Goal: Information Seeking & Learning: Learn about a topic

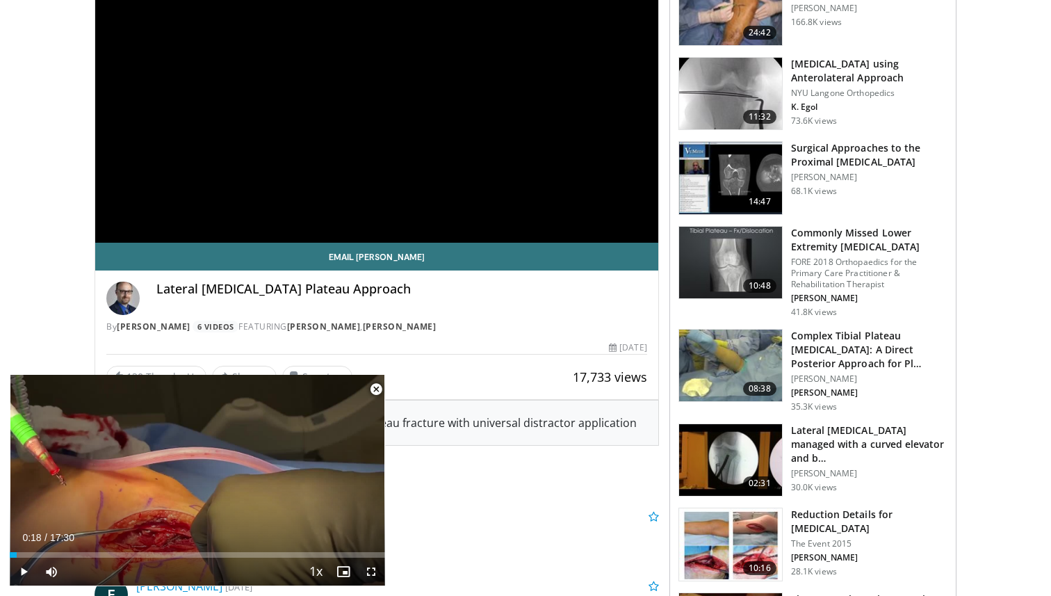
scroll to position [262, 0]
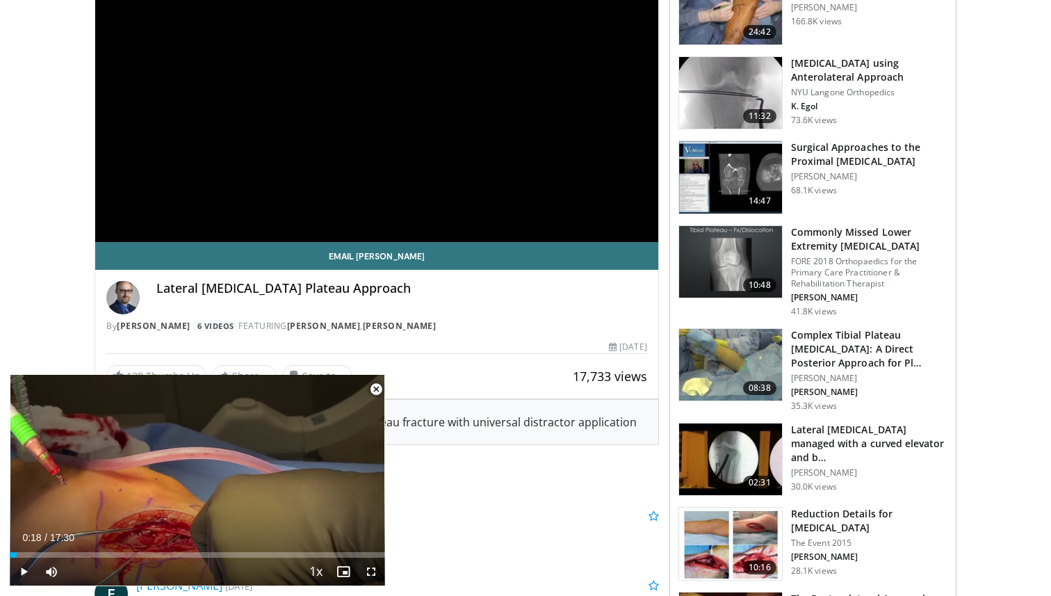
click at [375, 393] on span "Video Player" at bounding box center [376, 389] width 28 height 28
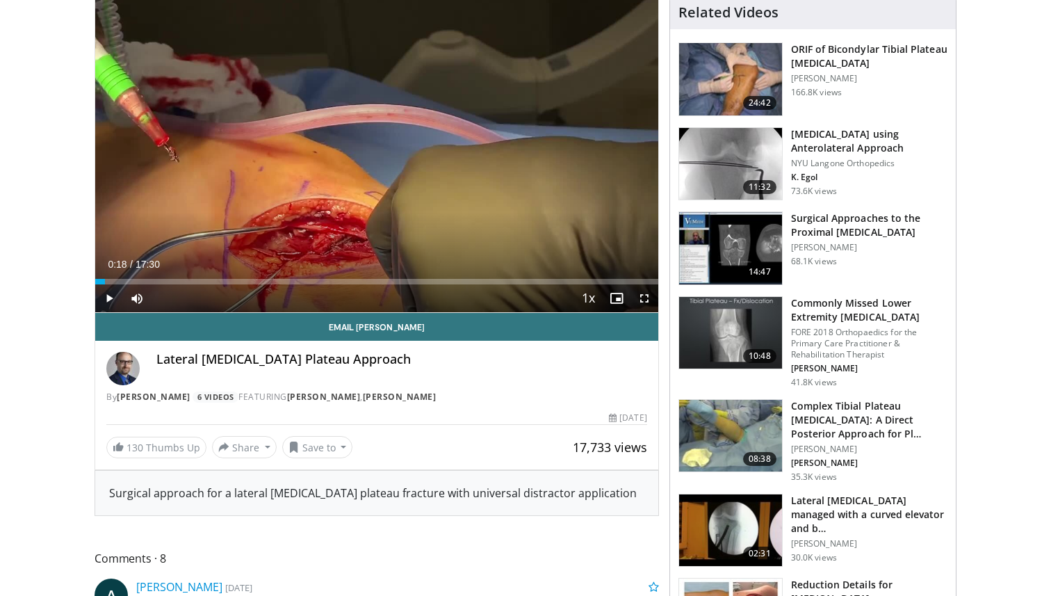
scroll to position [261, 0]
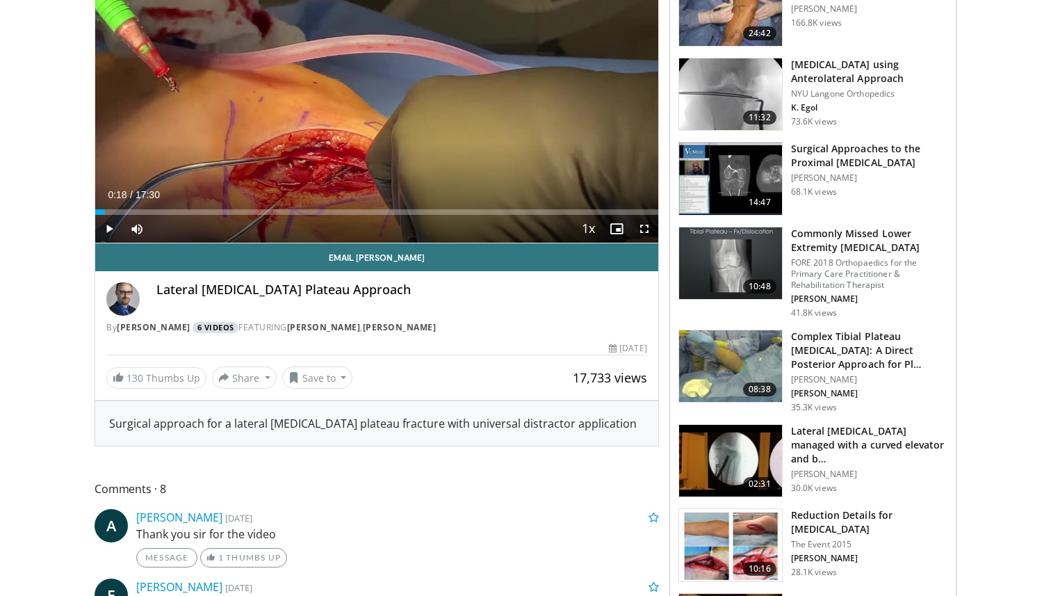
click at [208, 332] on link "6 Videos" at bounding box center [215, 328] width 46 height 12
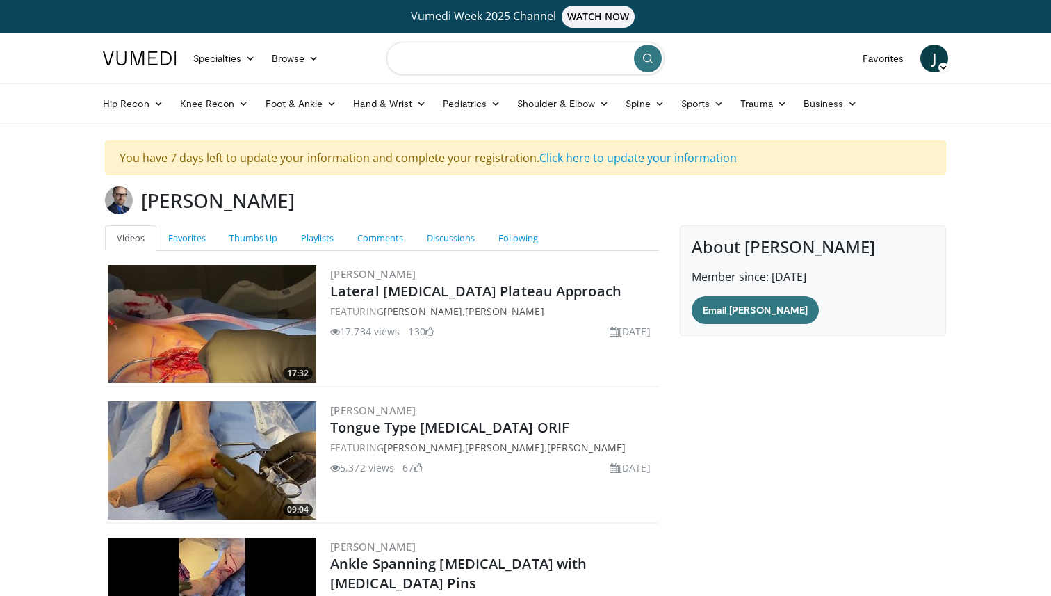
click at [476, 54] on input "Search topics, interventions" at bounding box center [525, 58] width 278 height 33
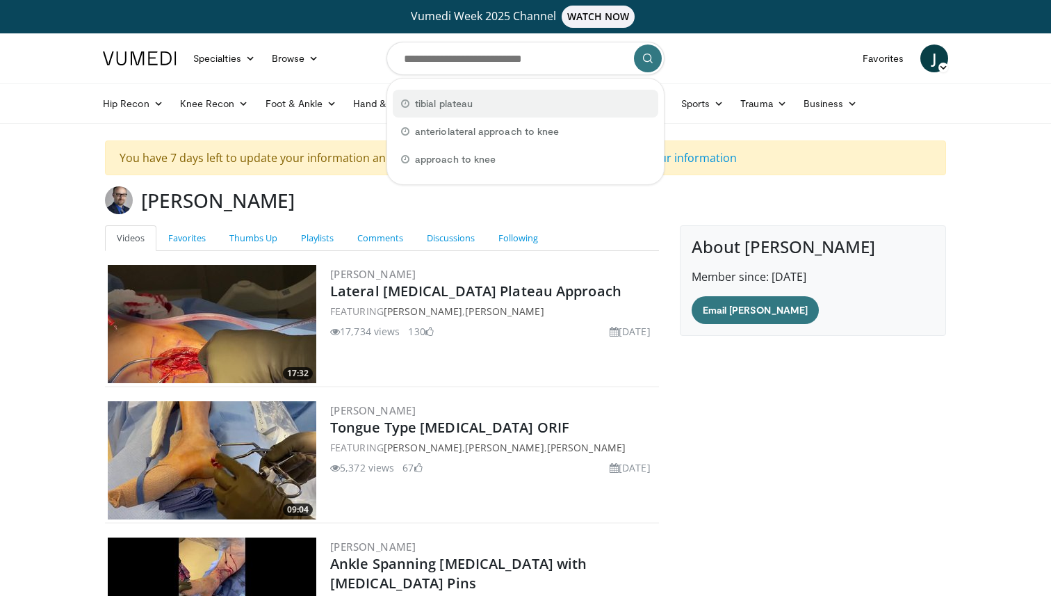
click at [480, 110] on div "tibial plateau" at bounding box center [525, 104] width 265 height 28
type input "**********"
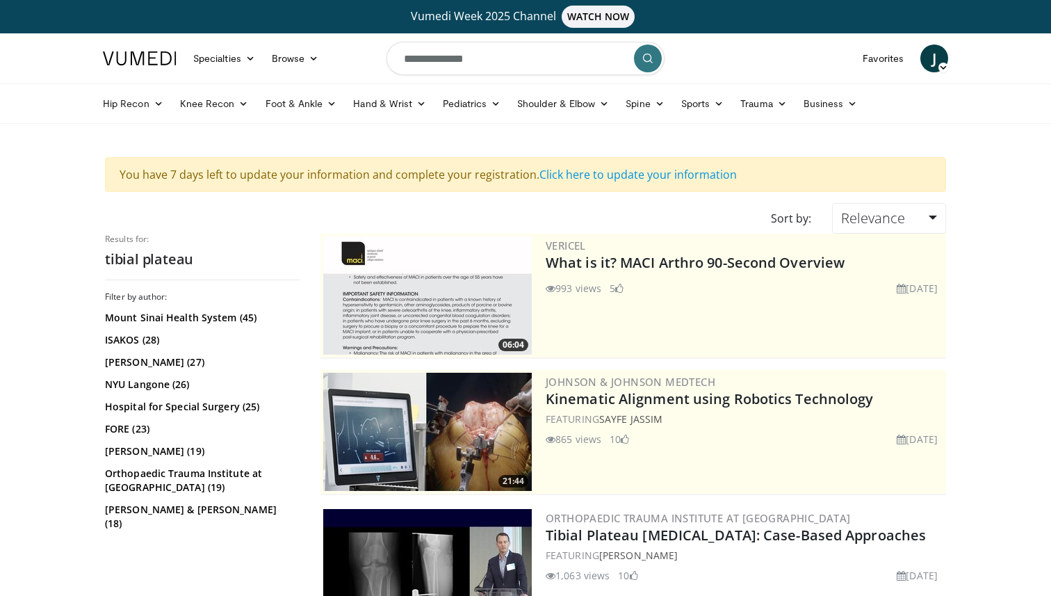
click at [520, 60] on input "**********" at bounding box center [525, 58] width 278 height 33
type input "**********"
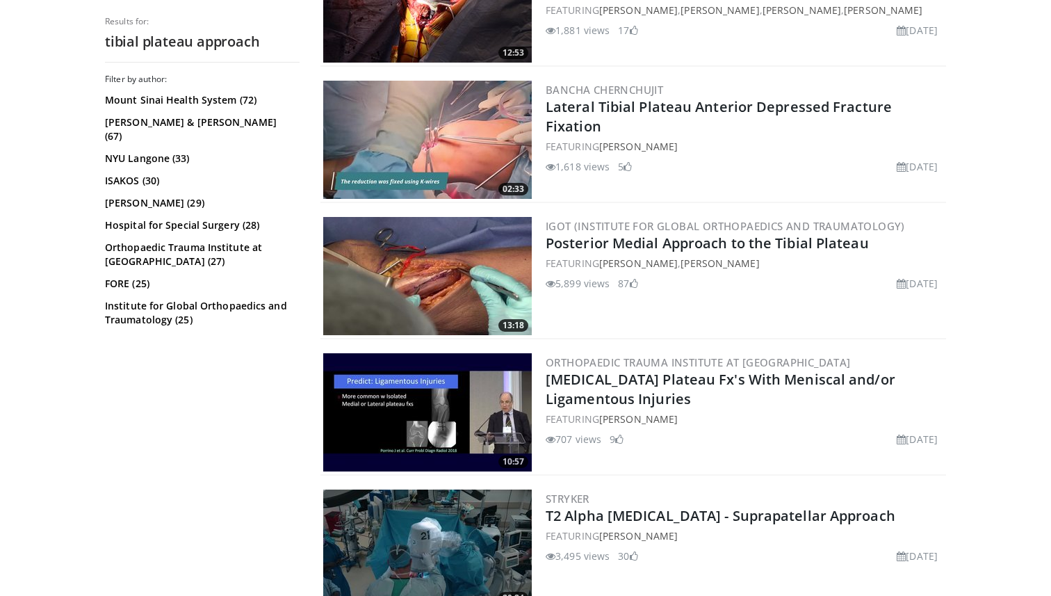
scroll to position [1245, 0]
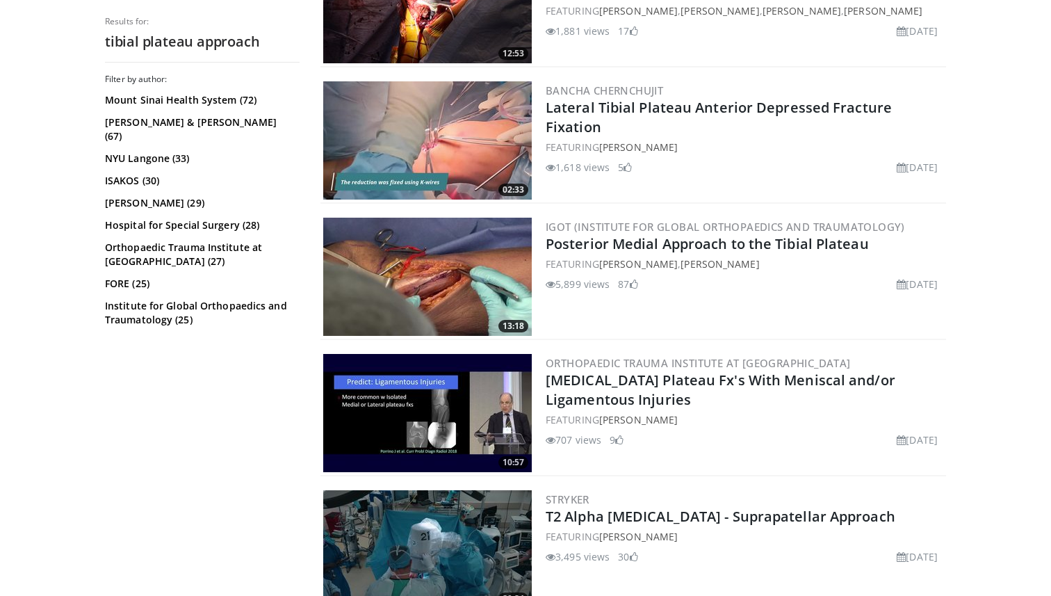
click at [421, 286] on img at bounding box center [427, 277] width 208 height 118
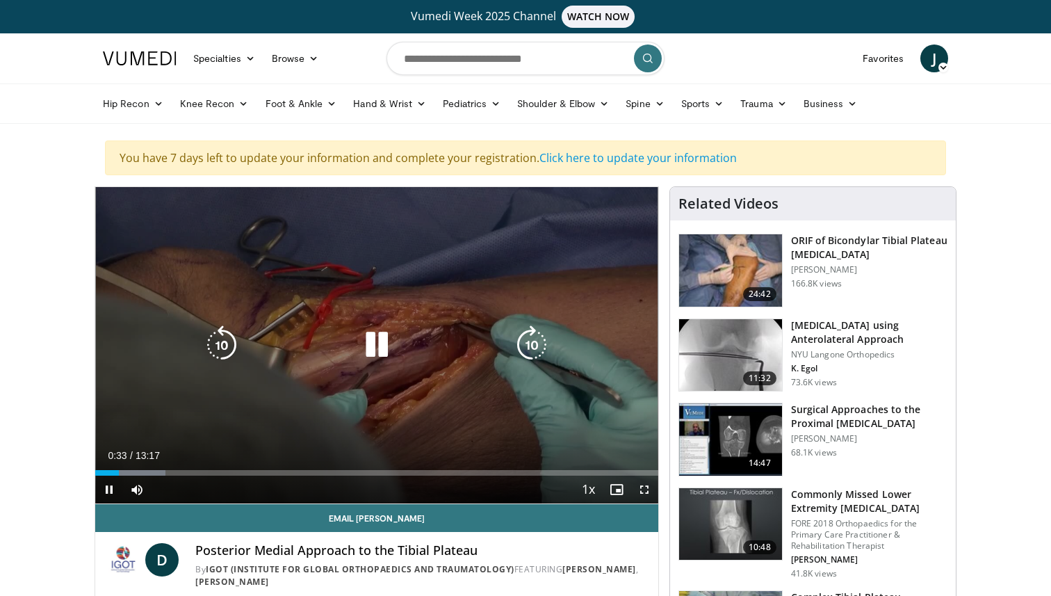
click at [351, 352] on div "Video Player" at bounding box center [377, 345] width 338 height 28
click at [372, 347] on icon "Video Player" at bounding box center [376, 344] width 39 height 39
click at [369, 341] on icon "Video Player" at bounding box center [376, 344] width 39 height 39
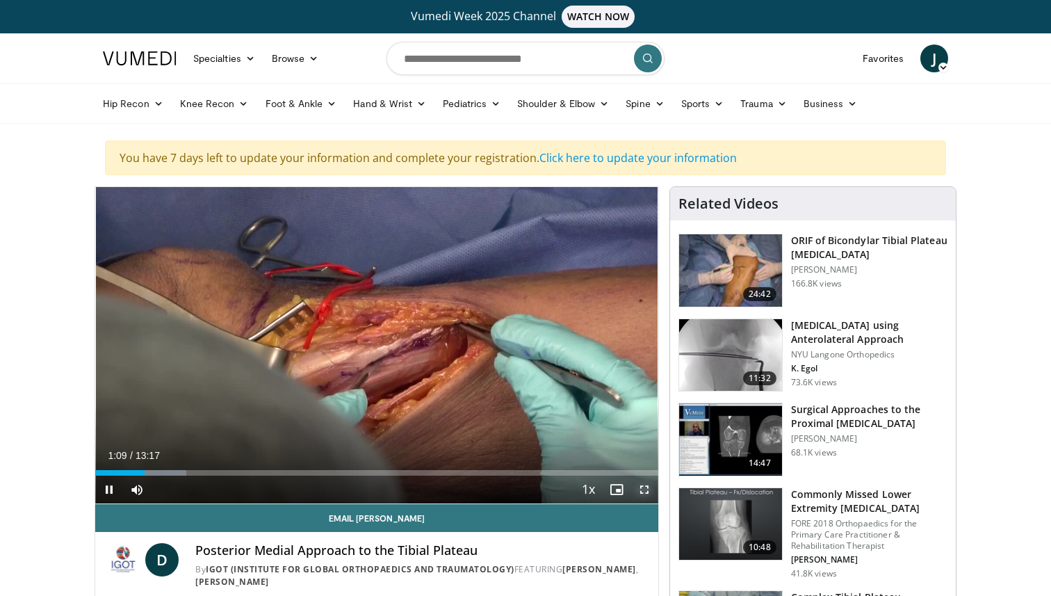
click at [639, 492] on span "Video Player" at bounding box center [644, 489] width 28 height 28
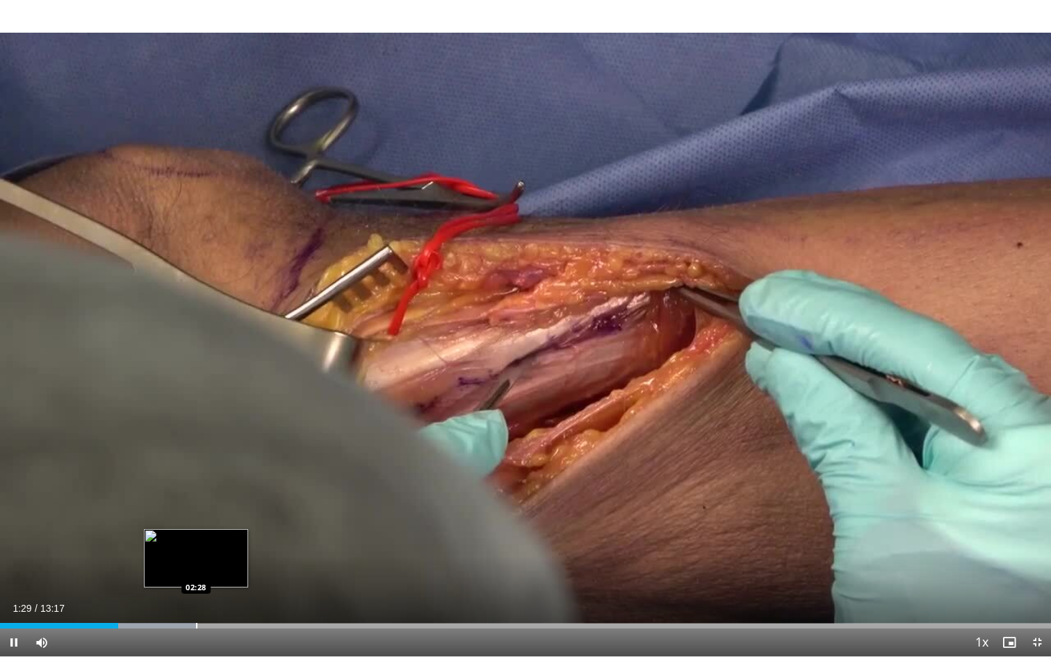
click at [197, 595] on div "Loaded : 18.65% 01:29 02:28" at bounding box center [525, 621] width 1051 height 13
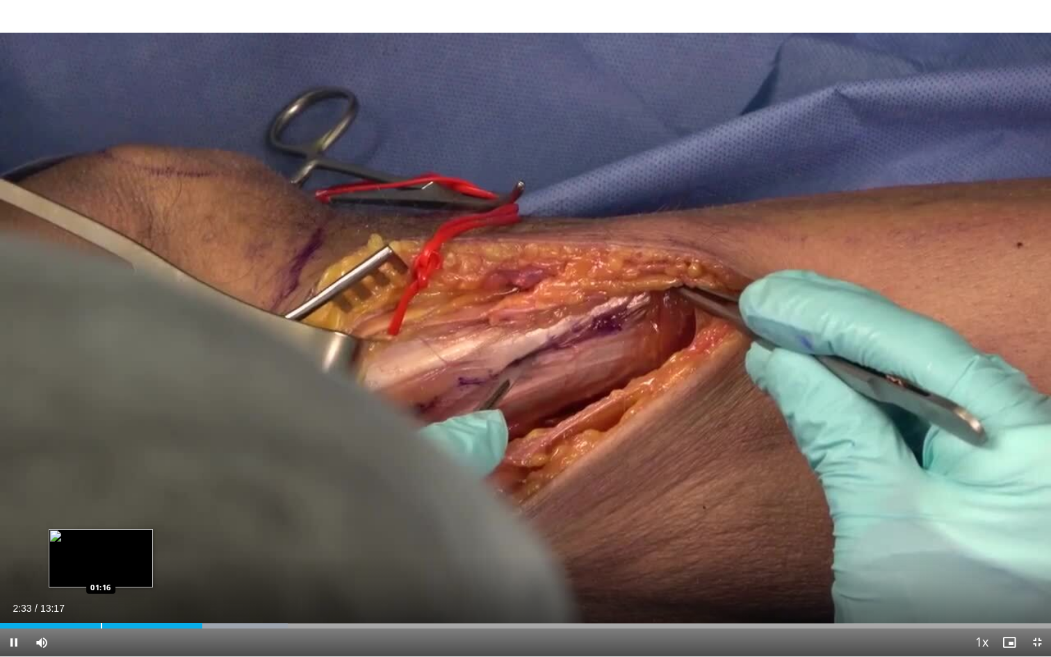
click at [100, 595] on div "Loaded : 27.35% 02:33 01:16" at bounding box center [525, 621] width 1051 height 13
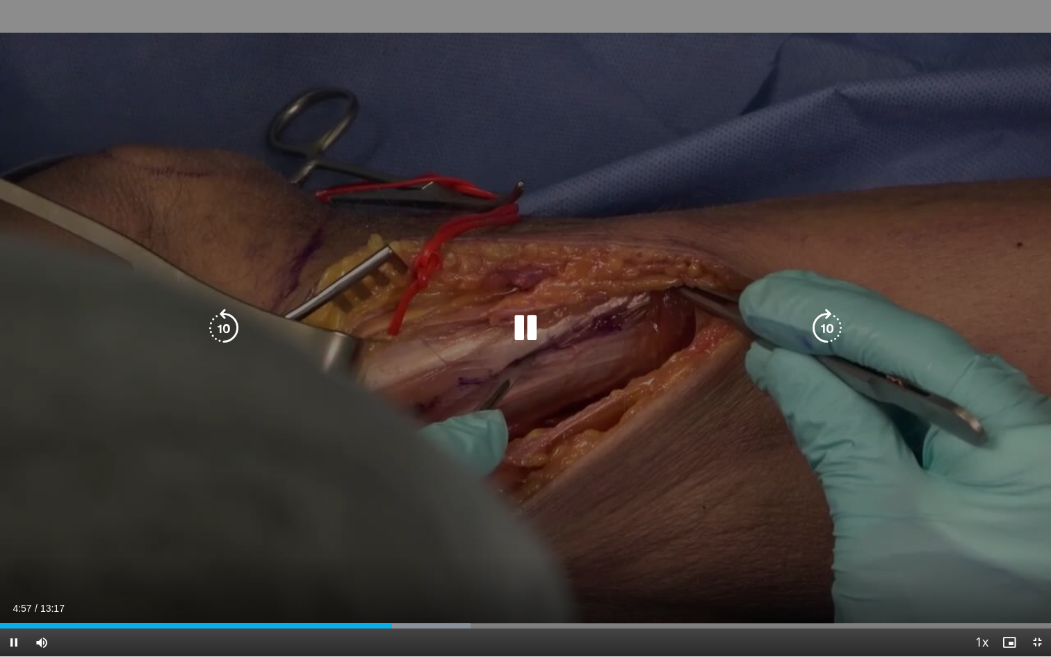
click at [493, 219] on div "20 seconds Tap to unmute" at bounding box center [525, 328] width 1051 height 656
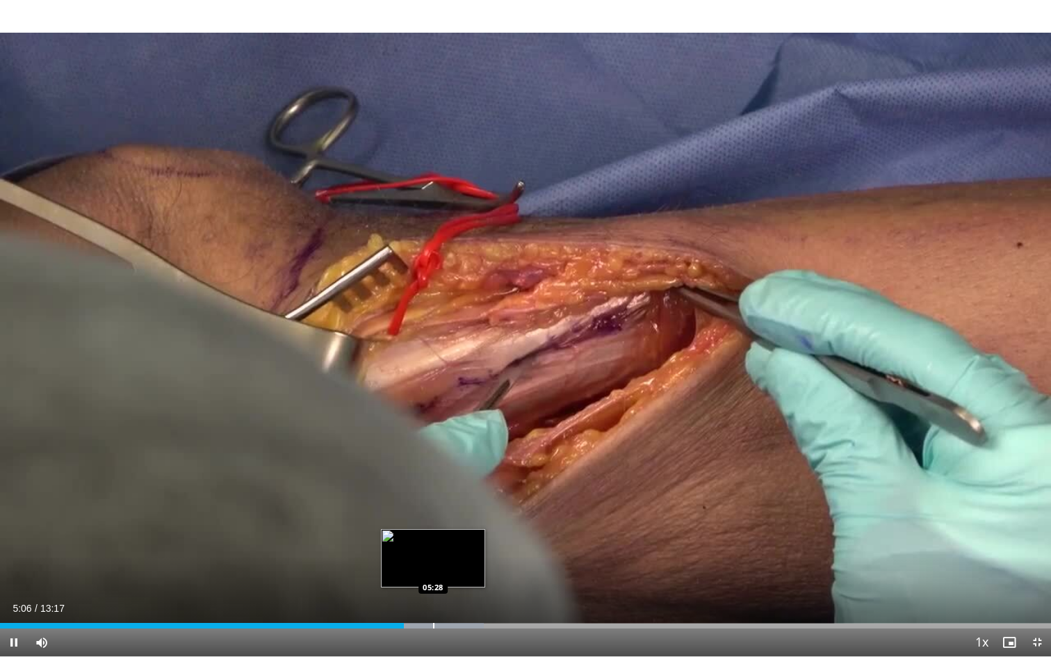
click at [433, 595] on div "Progress Bar" at bounding box center [433, 626] width 1 height 6
click at [474, 595] on div "Progress Bar" at bounding box center [474, 626] width 1 height 6
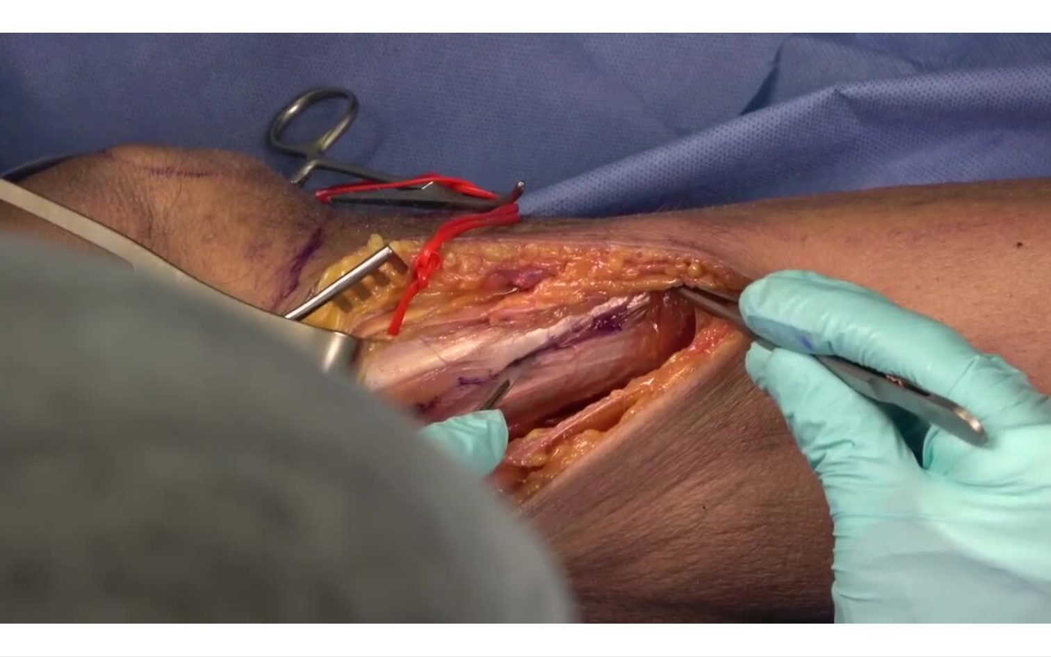
click at [504, 595] on div "20 seconds Tap to unmute" at bounding box center [525, 328] width 1051 height 656
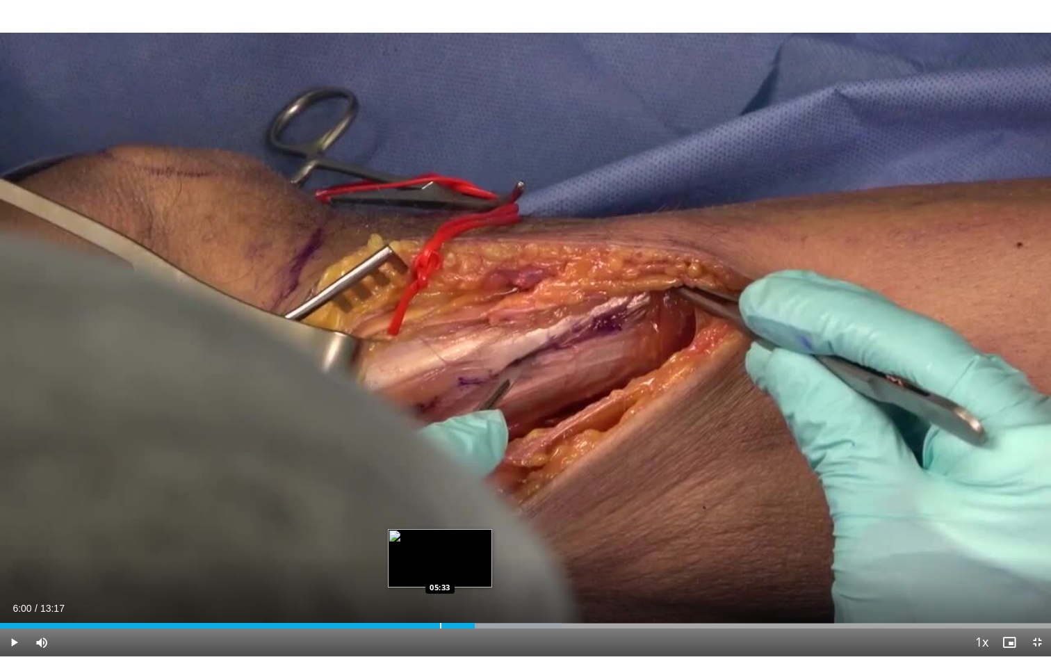
click at [440, 595] on div "Progress Bar" at bounding box center [440, 626] width 1 height 6
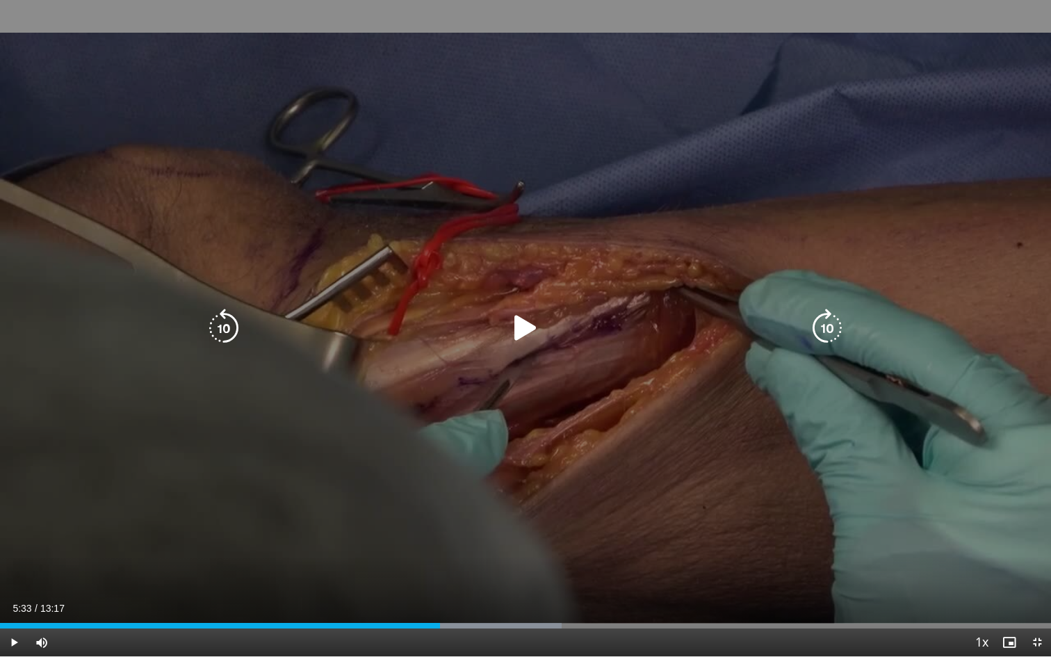
click at [518, 459] on div "20 seconds Tap to unmute" at bounding box center [525, 328] width 1051 height 656
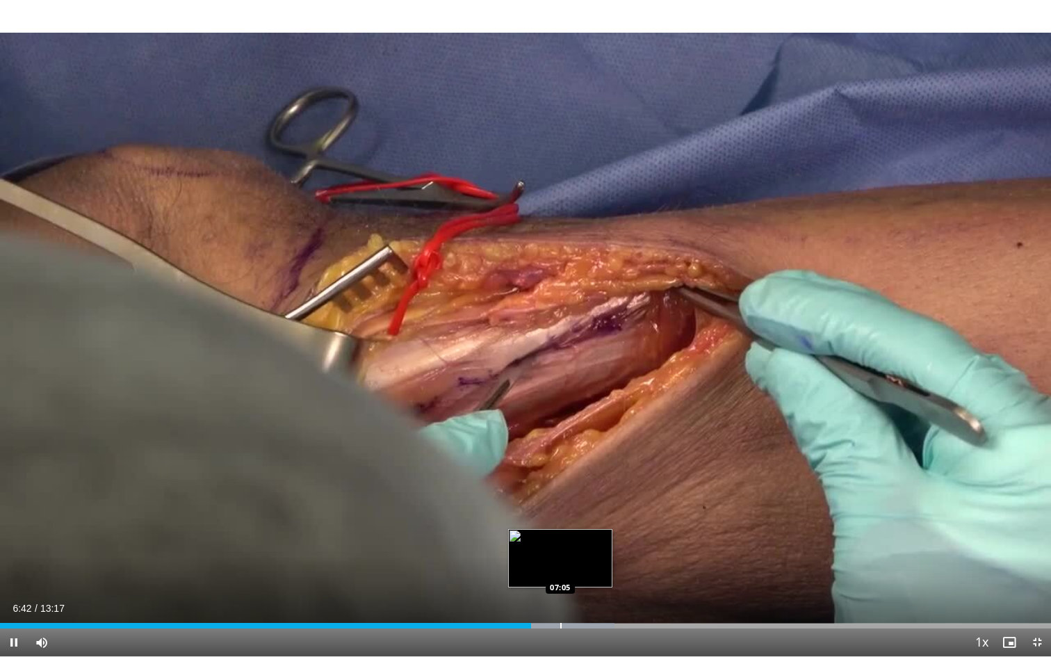
click at [560, 595] on div "Progress Bar" at bounding box center [560, 626] width 1 height 6
click at [581, 595] on div "Progress Bar" at bounding box center [580, 626] width 1 height 6
click at [609, 595] on div "Progress Bar" at bounding box center [597, 626] width 86 height 6
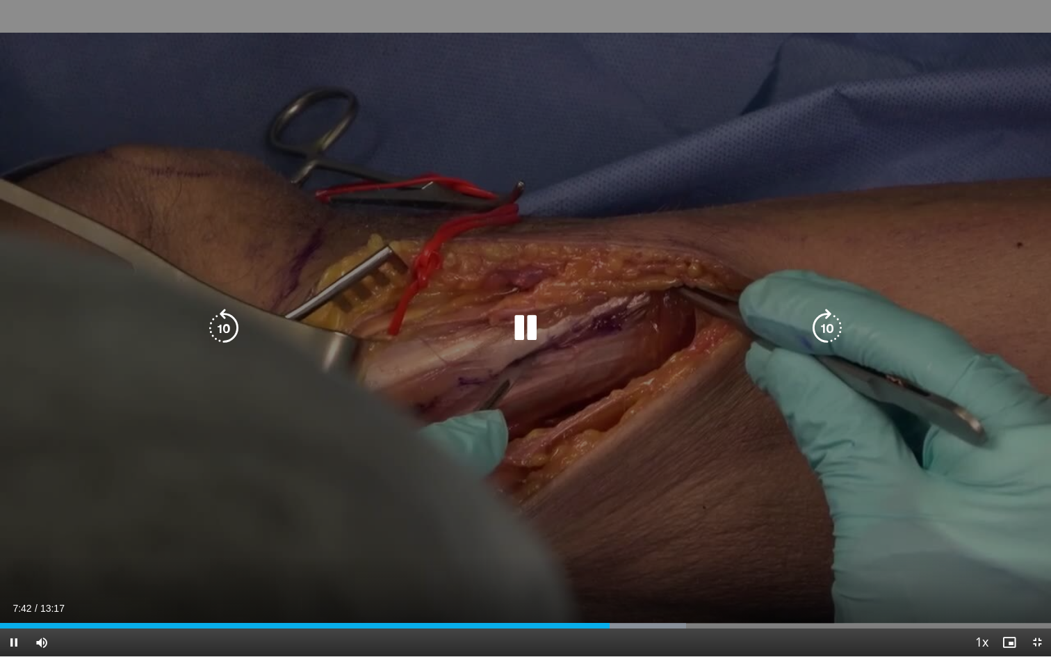
click at [623, 595] on div "Progress Bar" at bounding box center [628, 626] width 116 height 6
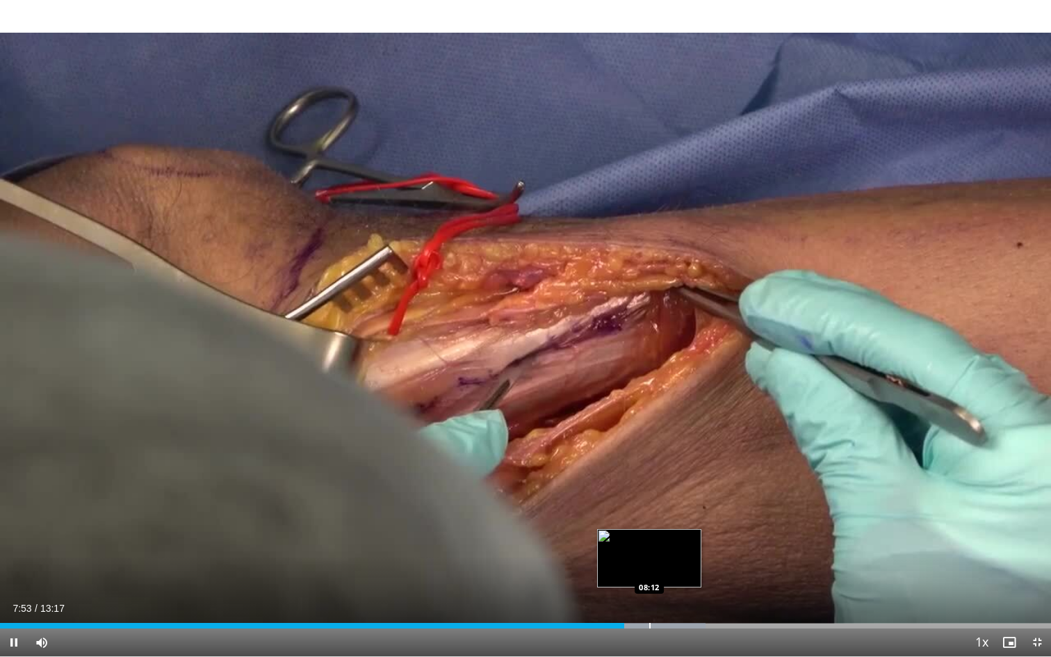
click at [650, 595] on div "Progress Bar" at bounding box center [649, 626] width 1 height 6
click at [678, 595] on div "Progress Bar" at bounding box center [678, 626] width 1 height 6
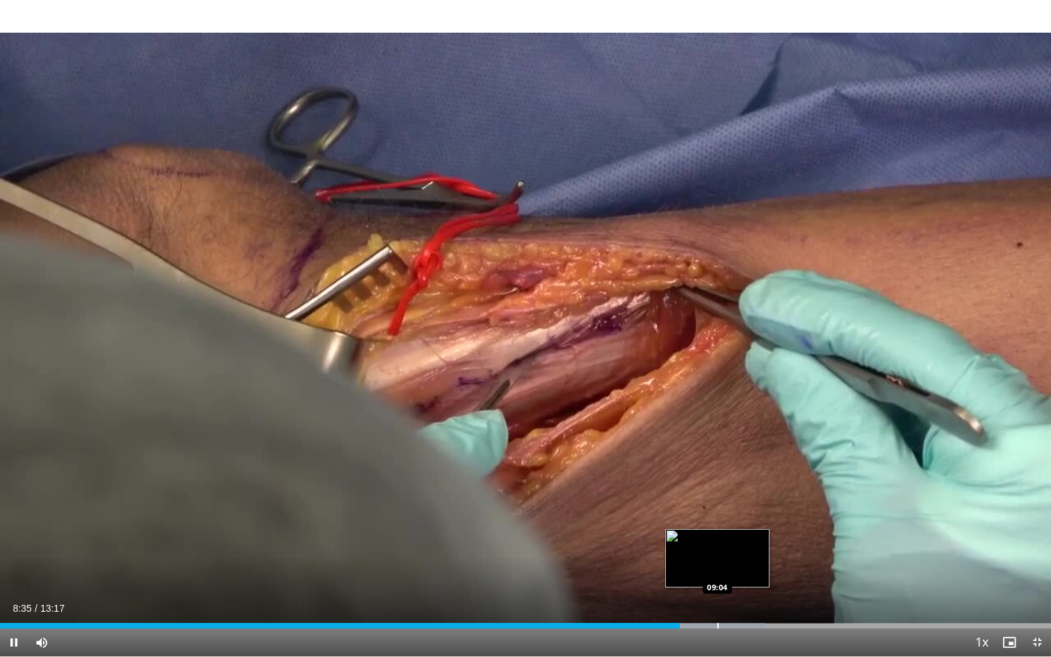
click at [717, 595] on div "Progress Bar" at bounding box center [717, 626] width 1 height 6
click at [744, 595] on div "Progress Bar" at bounding box center [732, 626] width 104 height 6
click at [765, 595] on div "Progress Bar" at bounding box center [765, 626] width 1 height 6
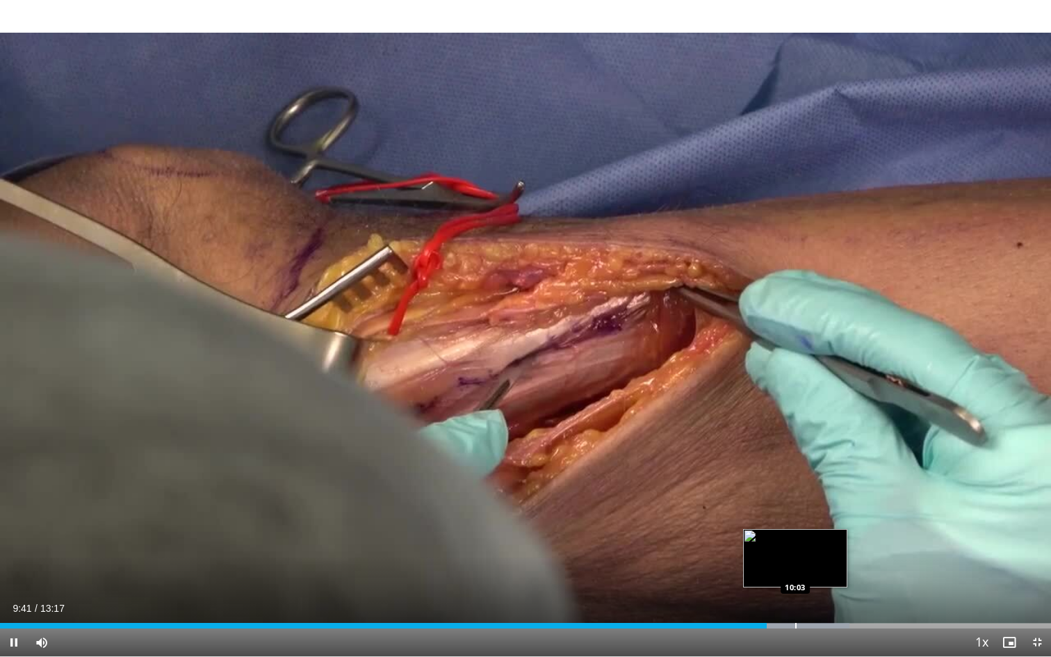
click at [798, 595] on div "20 seconds Tap to unmute" at bounding box center [525, 328] width 1051 height 656
click at [855, 595] on div "Loaded : 80.83% 09:42 10:41" at bounding box center [525, 621] width 1051 height 13
click at [1034, 595] on span "Video Player" at bounding box center [1037, 642] width 28 height 28
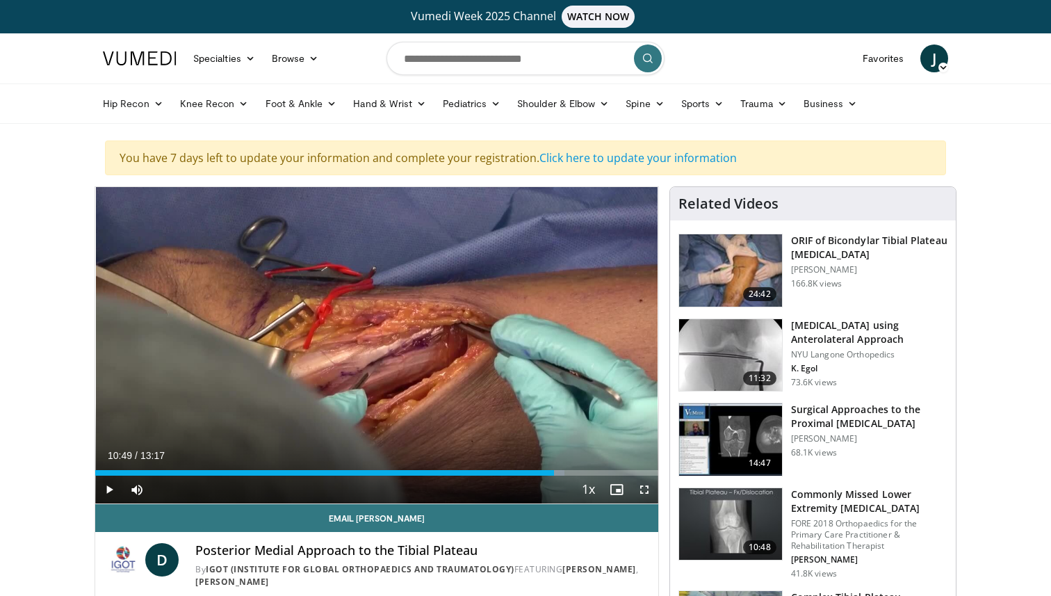
click at [707, 286] on img at bounding box center [730, 270] width 103 height 72
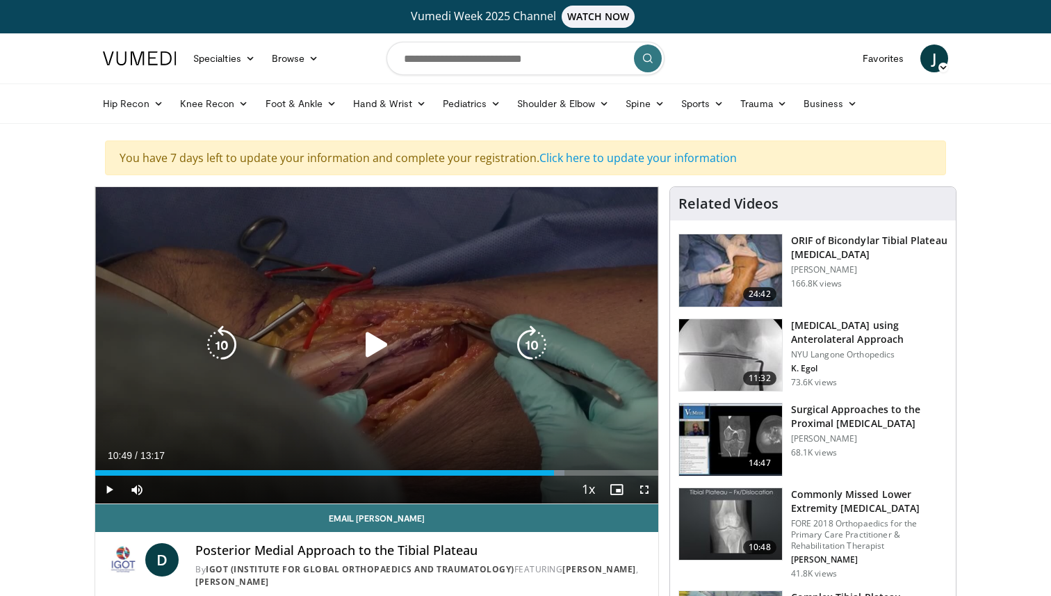
click at [346, 232] on div "20 seconds Tap to unmute" at bounding box center [376, 345] width 563 height 316
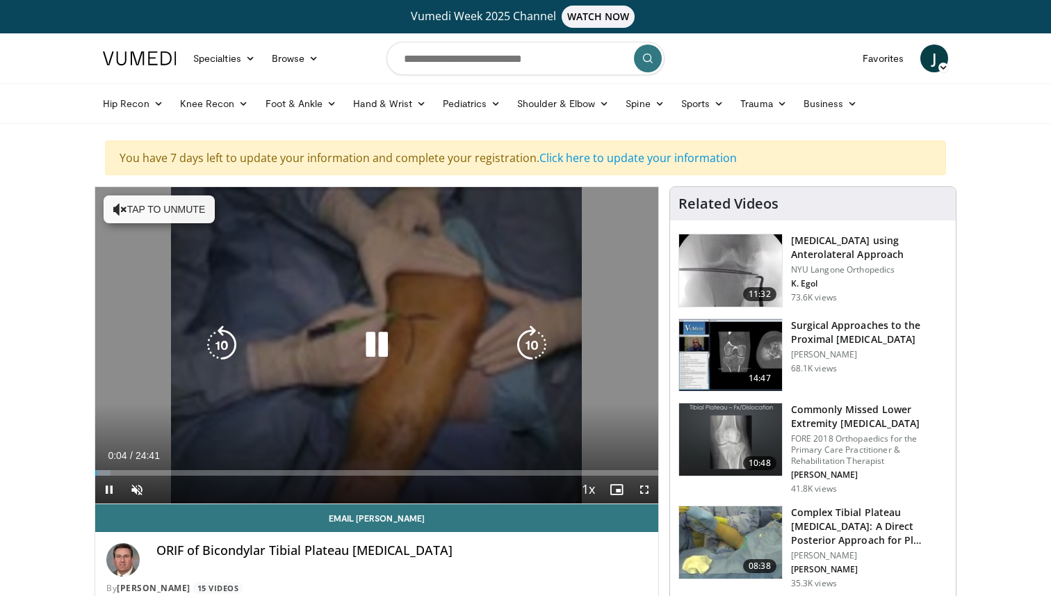
click at [377, 350] on icon "Video Player" at bounding box center [376, 344] width 39 height 39
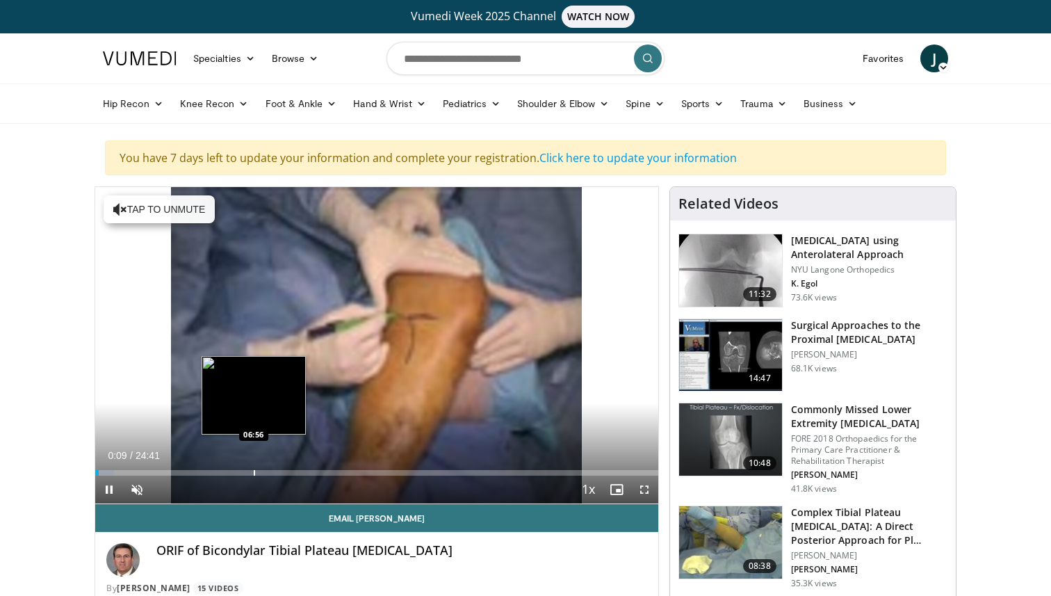
click at [254, 471] on div "Progress Bar" at bounding box center [254, 473] width 1 height 6
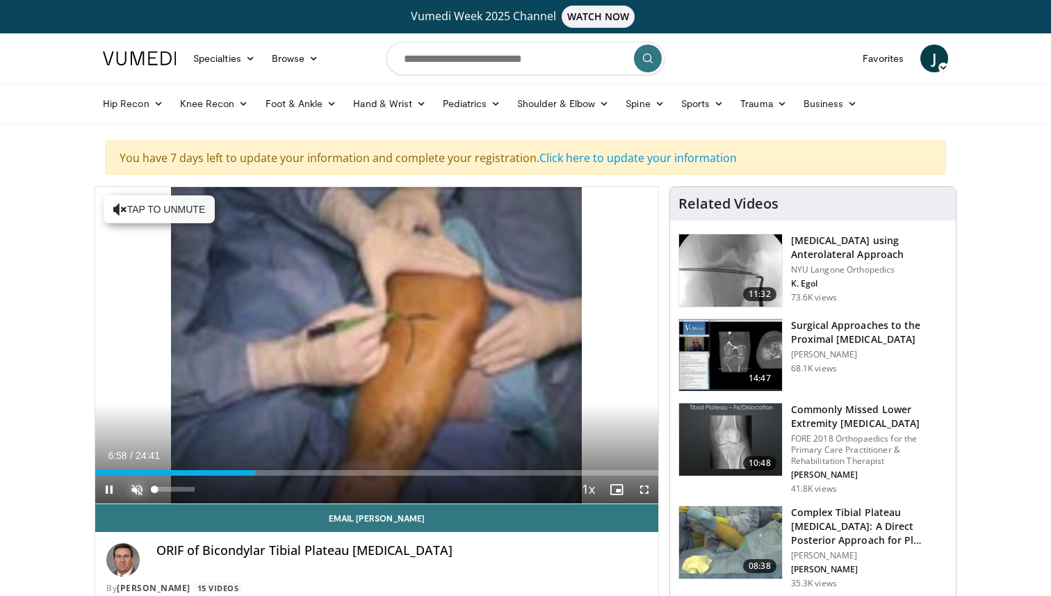
click at [141, 491] on span "Video Player" at bounding box center [137, 489] width 28 height 28
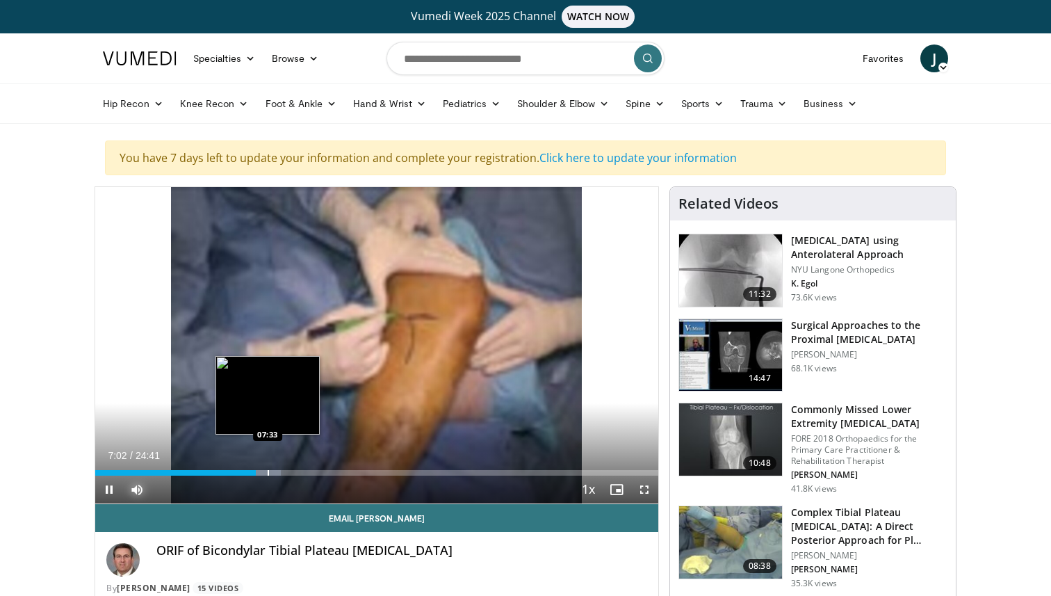
click at [268, 473] on div "Progress Bar" at bounding box center [268, 473] width 1 height 6
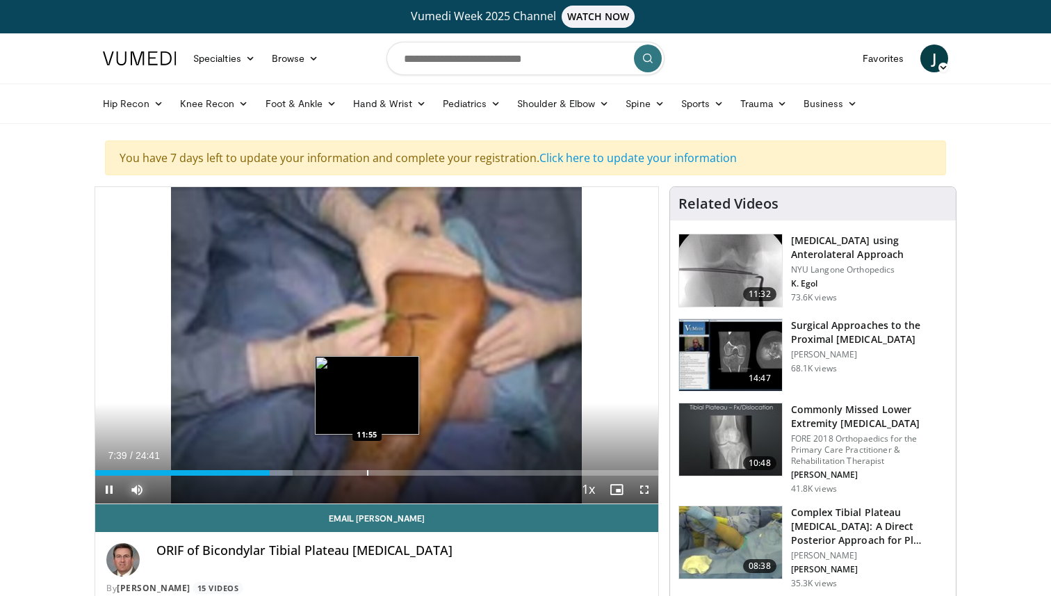
click at [366, 468] on div "Loaded : 35.05% 07:39 11:55" at bounding box center [376, 468] width 563 height 13
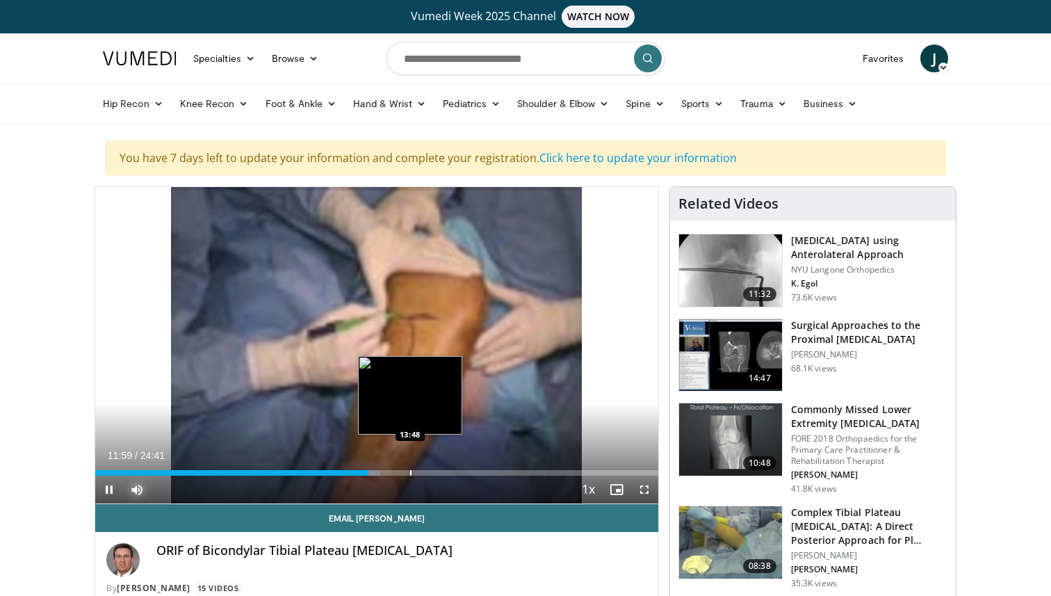
click at [411, 472] on div "Progress Bar" at bounding box center [410, 473] width 1 height 6
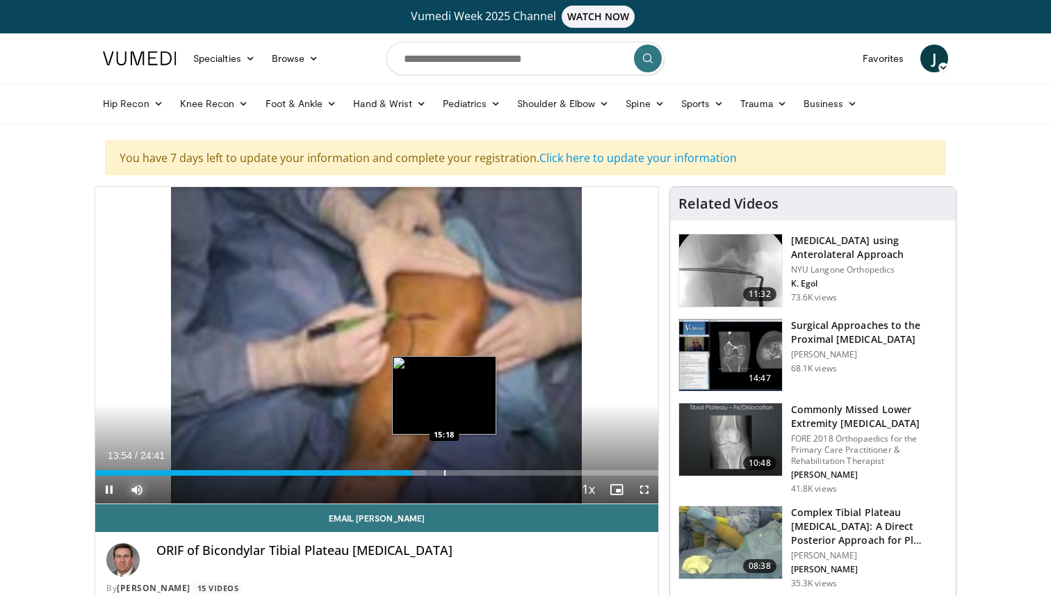
click at [445, 468] on div "Loaded : 58.79% 13:54 15:18" at bounding box center [376, 468] width 563 height 13
